Goal: Information Seeking & Learning: Learn about a topic

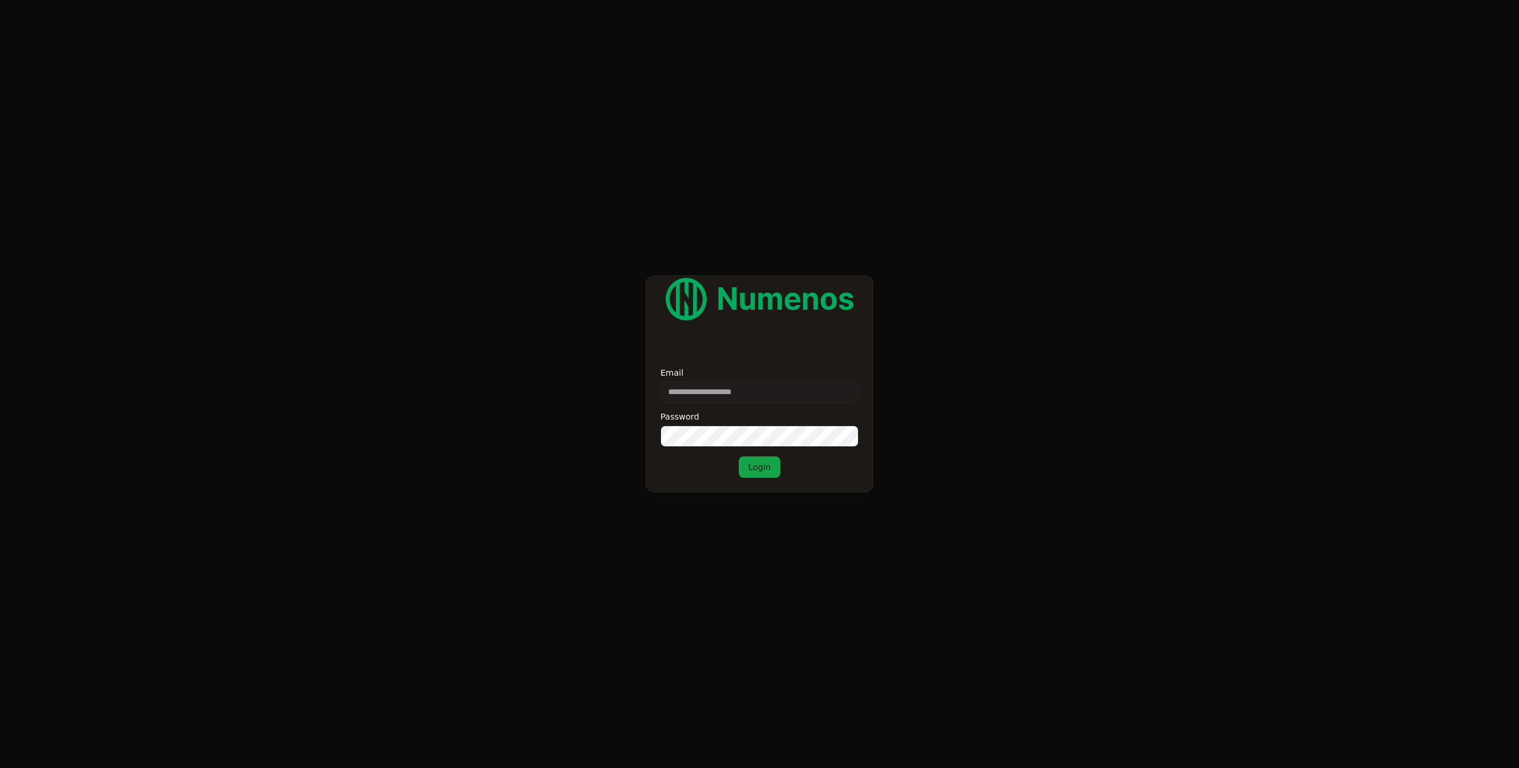
type input "**********"
click at [774, 470] on button "Login" at bounding box center [760, 466] width 42 height 21
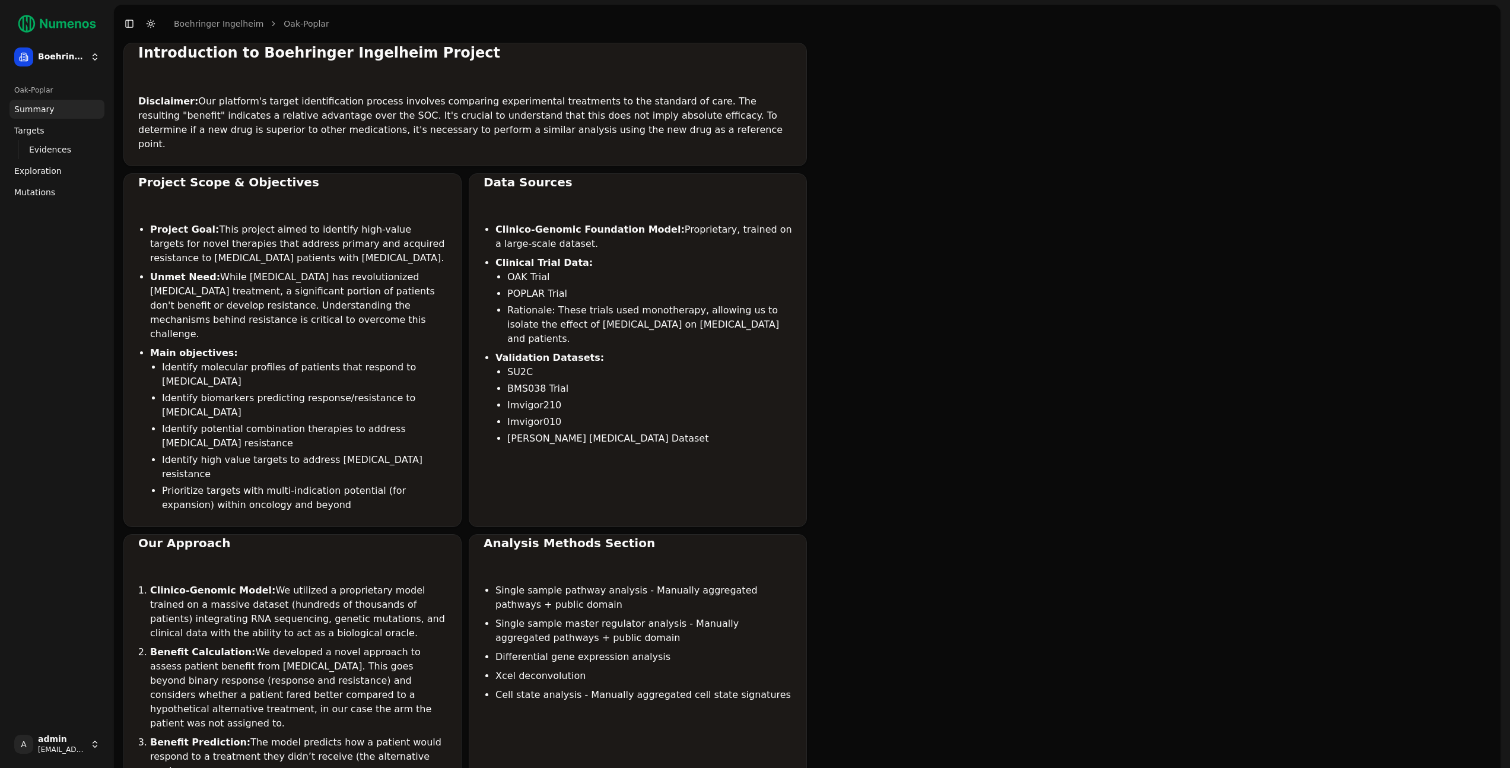
click at [43, 147] on span "Evidences" at bounding box center [50, 150] width 42 height 12
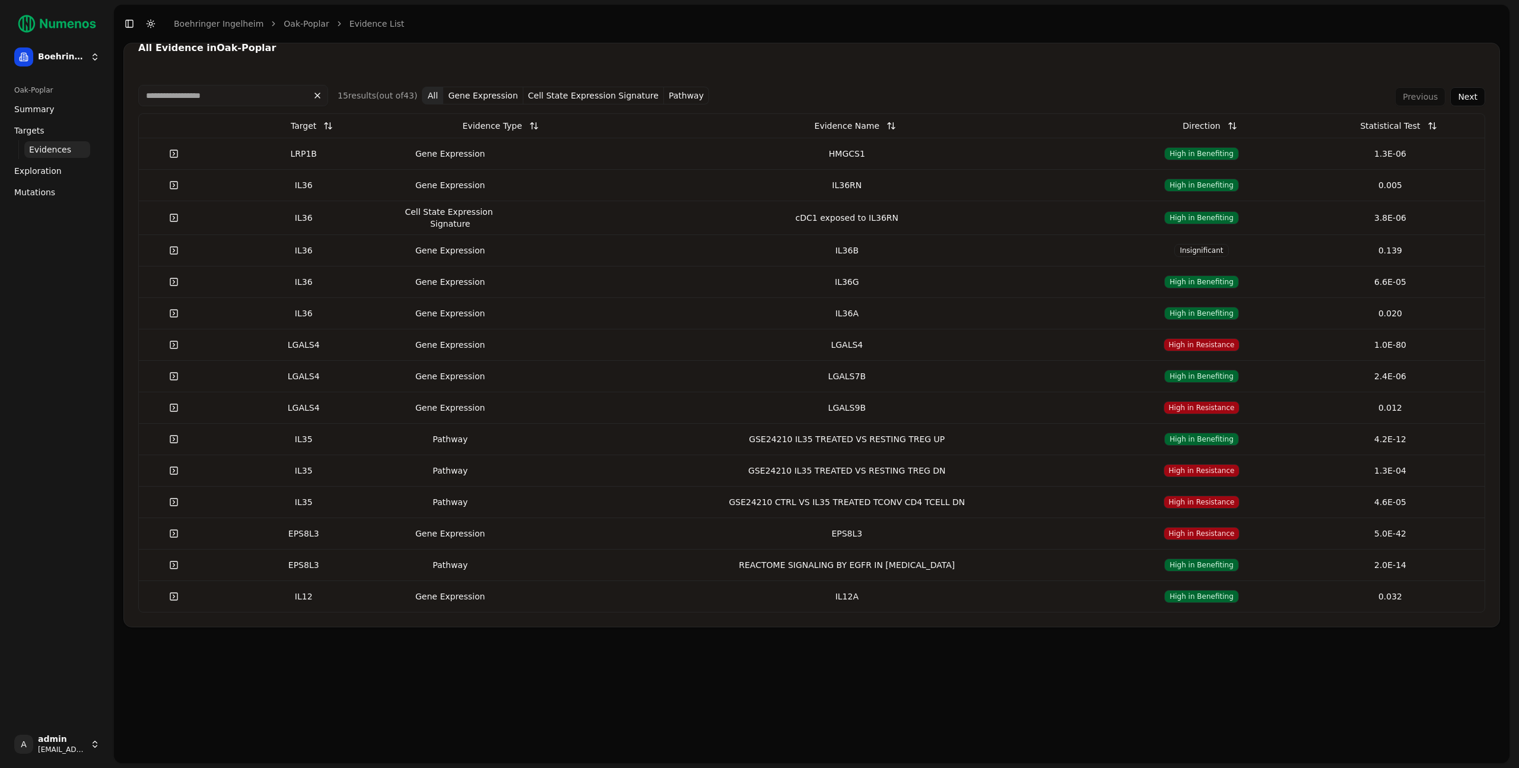
click at [256, 148] on div "LRP1B" at bounding box center [303, 154] width 179 height 12
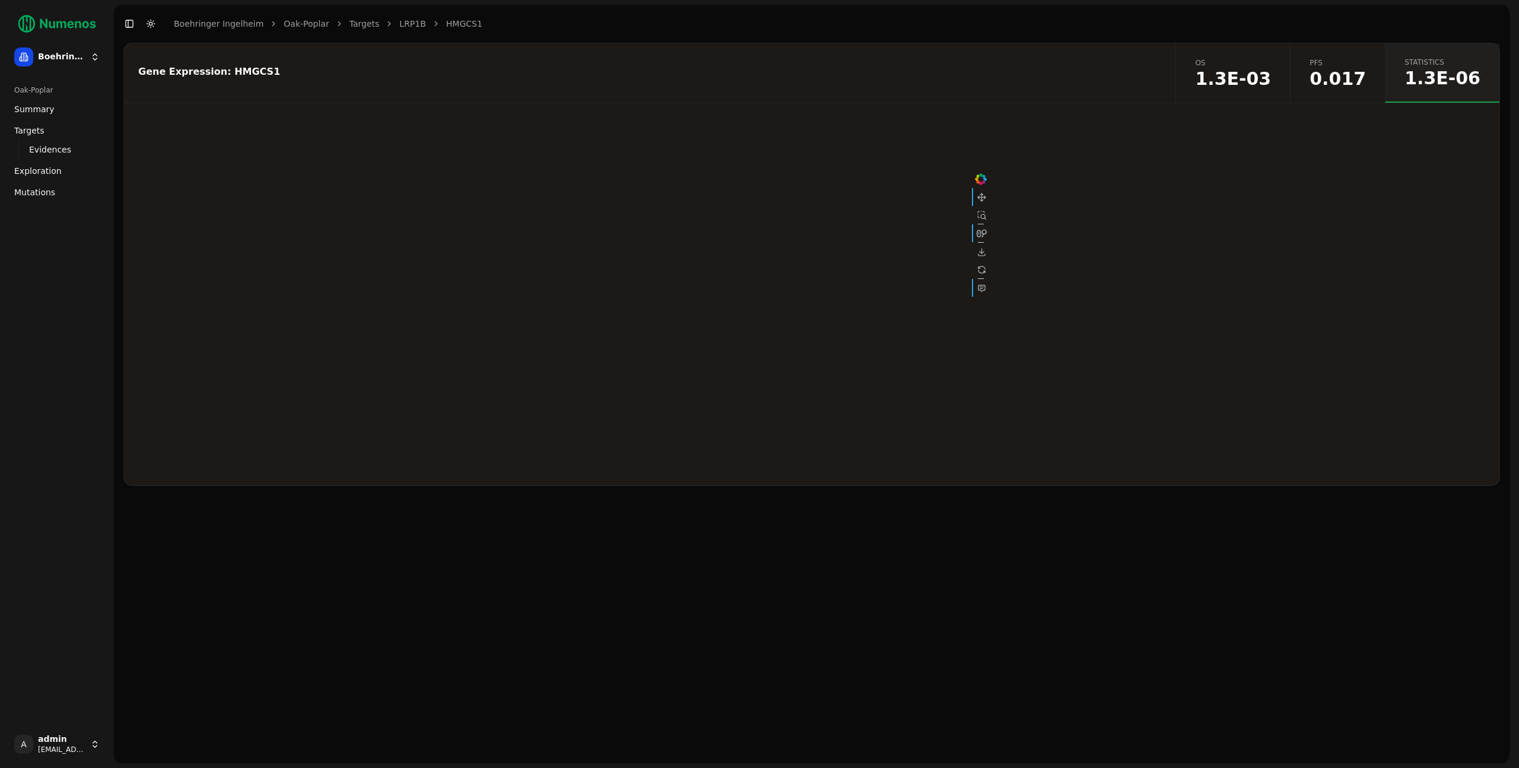
click at [1336, 100] on link "PFS 0.017" at bounding box center [1337, 72] width 95 height 59
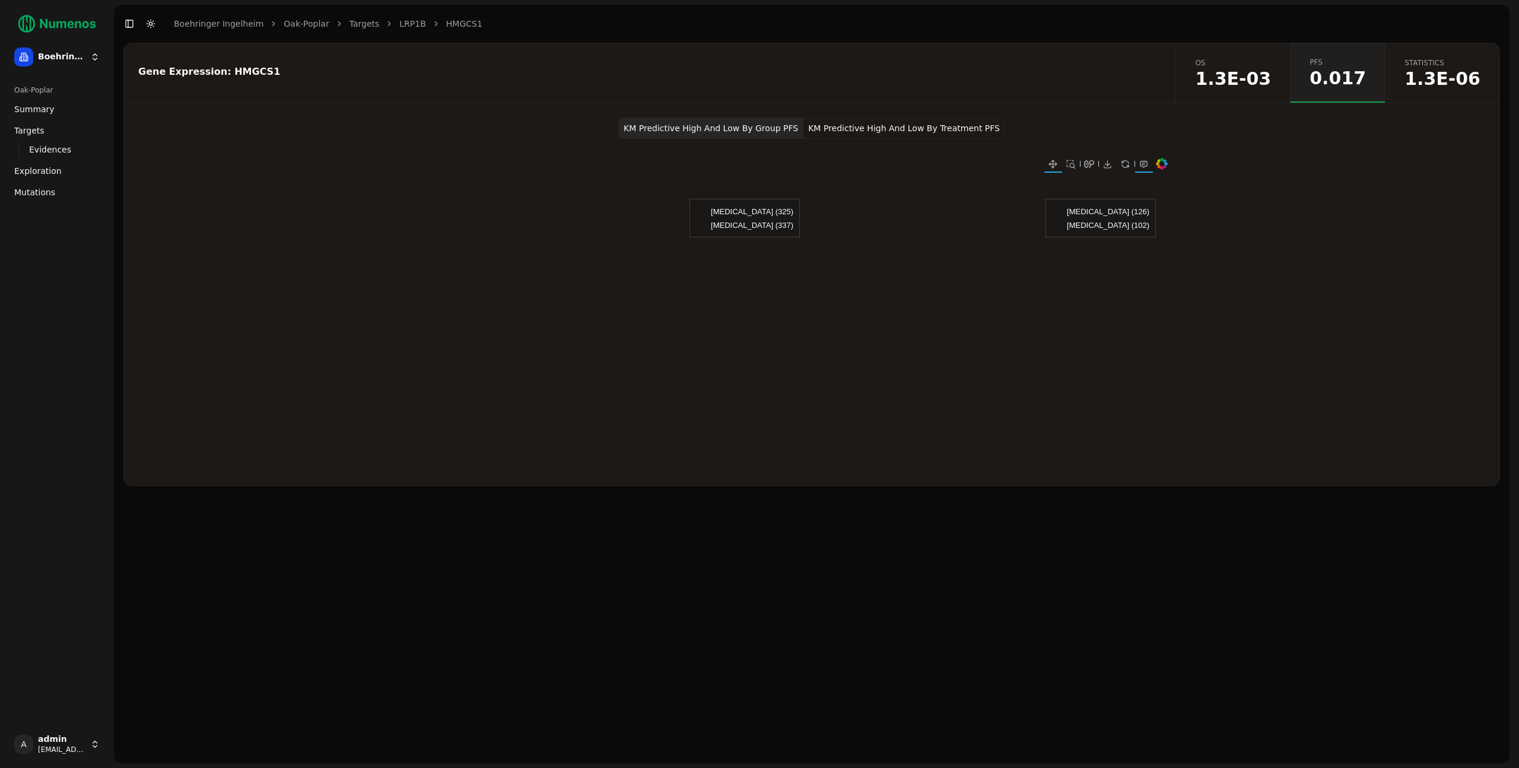
click at [896, 128] on button "KM Predictive High And Low By Treatment PFS" at bounding box center [905, 128] width 202 height 21
click at [735, 132] on button "KM Predictive High And Low By Group PFS" at bounding box center [710, 128] width 185 height 21
drag, startPoint x: 220, startPoint y: 74, endPoint x: 261, endPoint y: 75, distance: 41.0
click at [261, 75] on div "Gene Expression: HMGCS1" at bounding box center [648, 71] width 1020 height 9
click at [897, 128] on button "KM Predictive High And Low By Treatment PFS" at bounding box center [905, 128] width 202 height 21
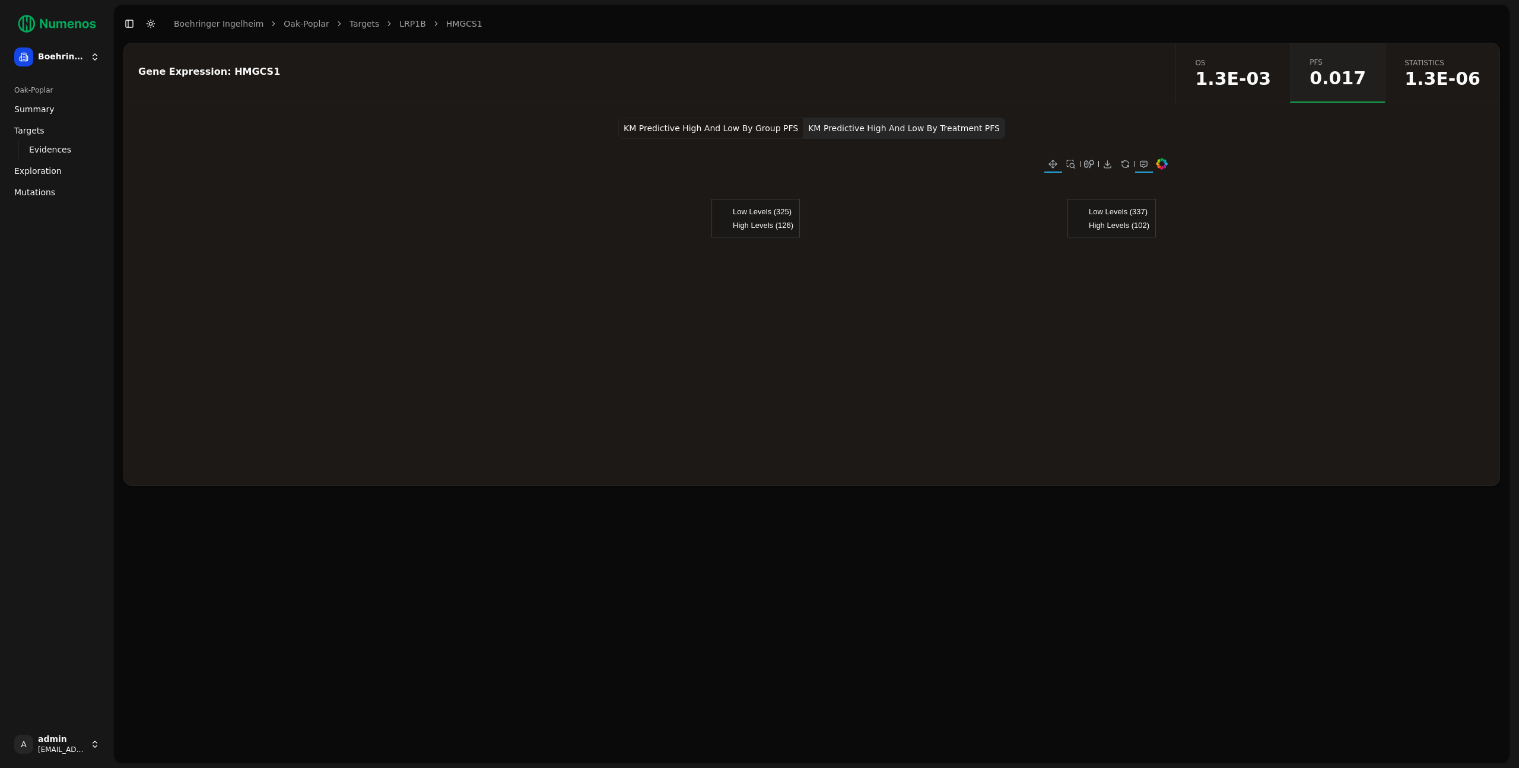
click at [1221, 269] on div "KM Predictive High And Low By Group PFS KM Predictive High And Low By Treatment…" at bounding box center [812, 302] width 1376 height 368
click at [755, 125] on button "KM Predictive High And Low By Group PFS" at bounding box center [710, 128] width 185 height 21
